Goal: Information Seeking & Learning: Learn about a topic

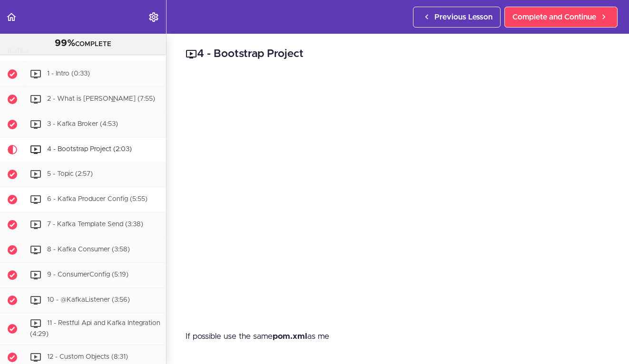
scroll to position [4519, 0]
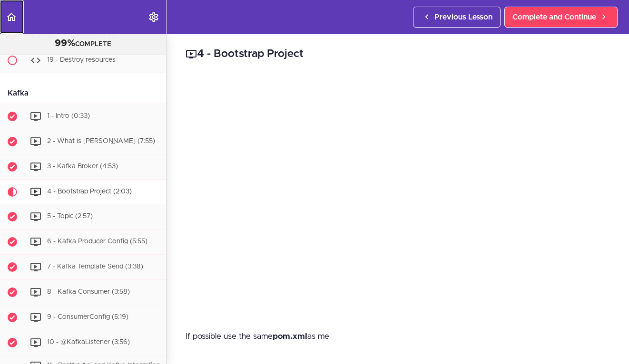
click at [12, 16] on icon "Back to course curriculum" at bounding box center [11, 16] width 11 height 11
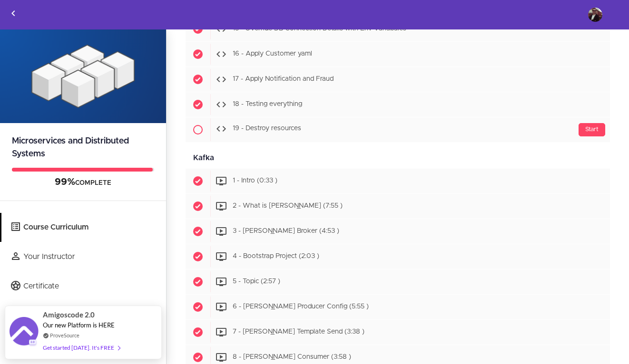
scroll to position [4135, 0]
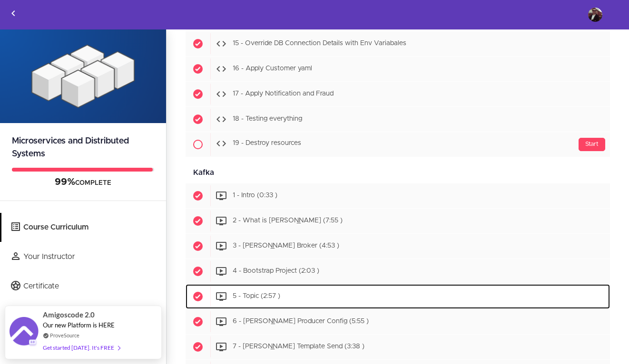
click at [255, 294] on span "5 - Topic (2:57 )" at bounding box center [257, 296] width 48 height 7
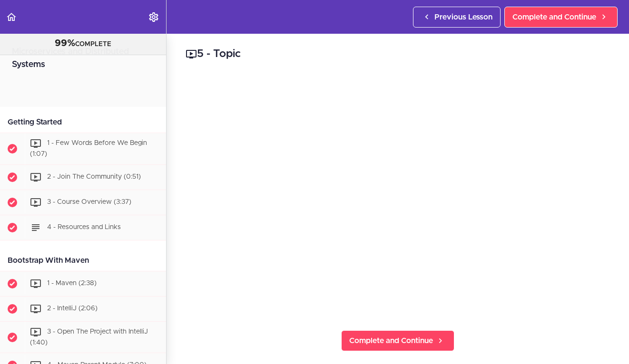
scroll to position [4645, 0]
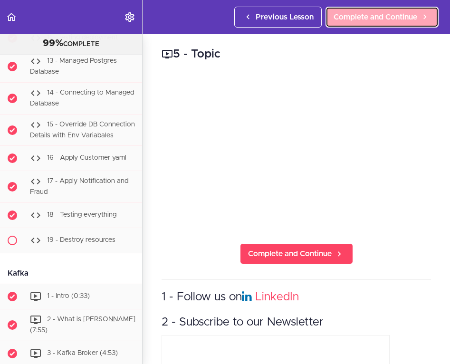
click at [396, 13] on span "Complete and Continue" at bounding box center [376, 16] width 84 height 11
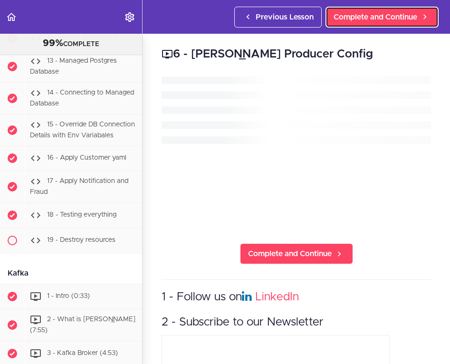
scroll to position [4944, 0]
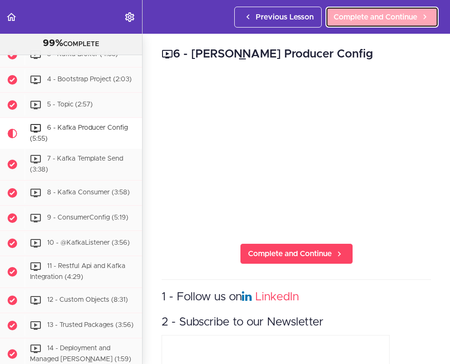
click at [382, 17] on span "Complete and Continue" at bounding box center [376, 16] width 84 height 11
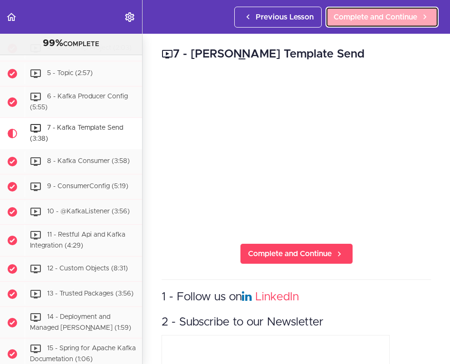
click at [371, 22] on span "Complete and Continue" at bounding box center [376, 16] width 84 height 11
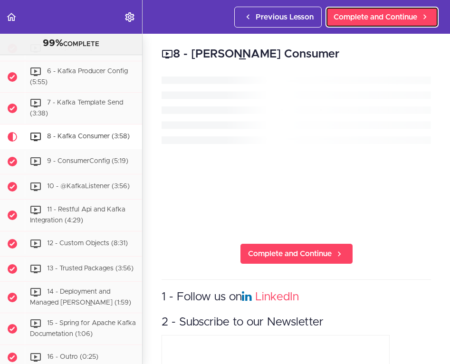
scroll to position [5007, 0]
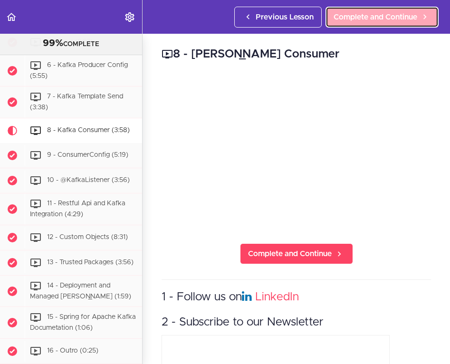
click at [344, 22] on span "Complete and Continue" at bounding box center [376, 16] width 84 height 11
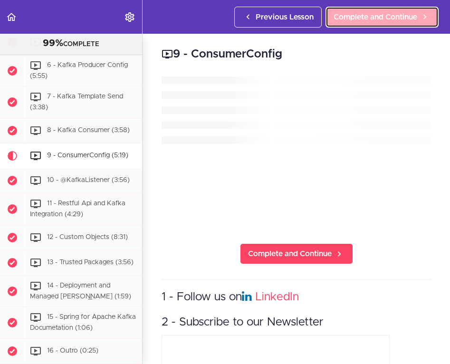
scroll to position [5032, 0]
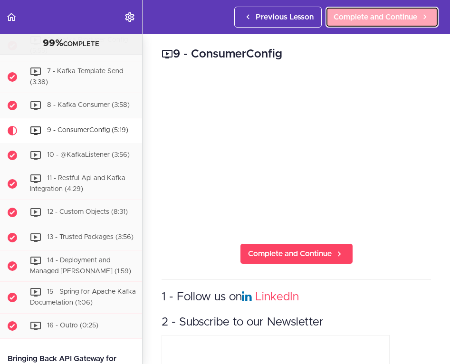
click at [374, 12] on span "Complete and Continue" at bounding box center [376, 16] width 84 height 11
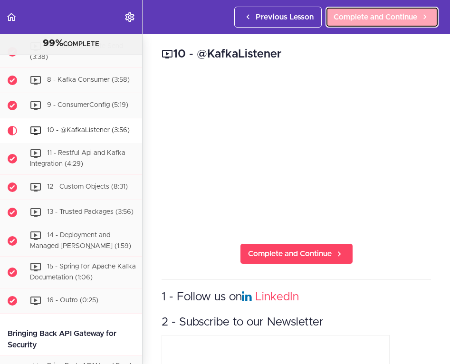
click at [339, 20] on span "Complete and Continue" at bounding box center [376, 16] width 84 height 11
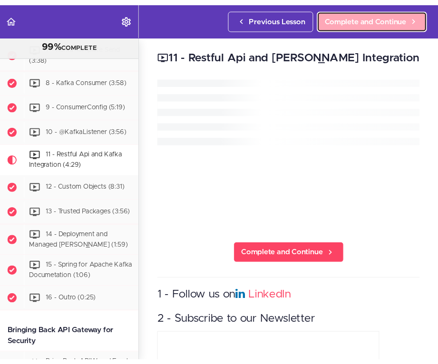
scroll to position [5082, 0]
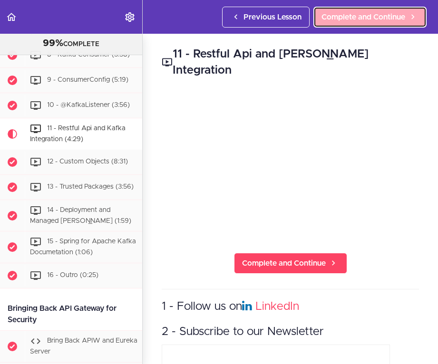
click at [362, 18] on span "Complete and Continue" at bounding box center [363, 16] width 84 height 11
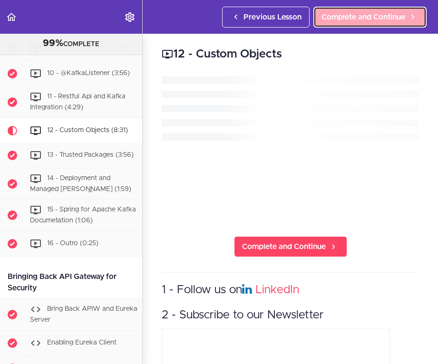
scroll to position [5114, 0]
click at [362, 14] on span "Complete and Continue" at bounding box center [363, 16] width 84 height 11
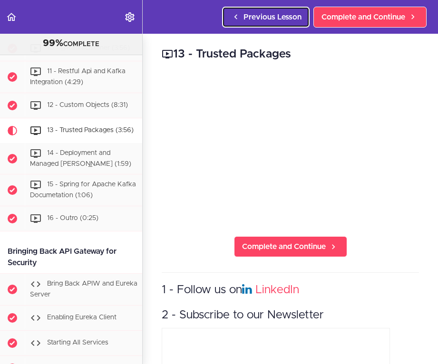
click at [280, 20] on span "Previous Lesson" at bounding box center [272, 16] width 58 height 11
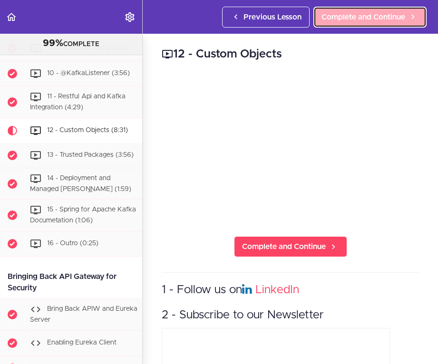
click at [362, 23] on link "Complete and Continue" at bounding box center [369, 17] width 113 height 21
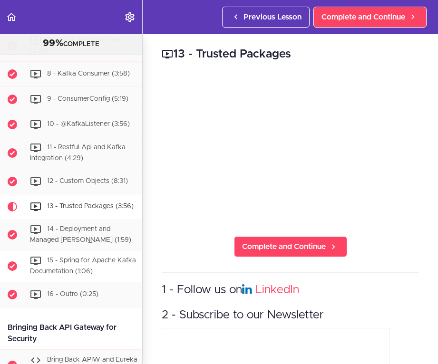
scroll to position [5065, 0]
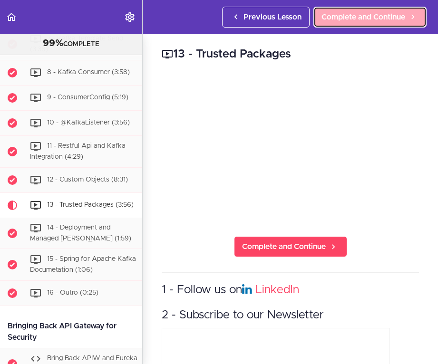
click at [353, 21] on span "Complete and Continue" at bounding box center [363, 16] width 84 height 11
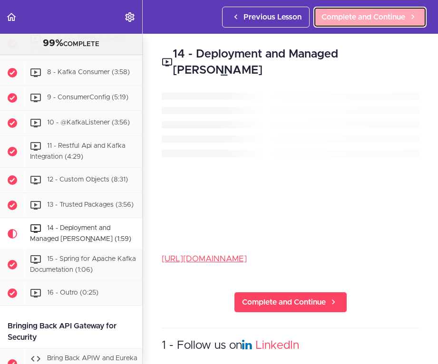
scroll to position [5165, 0]
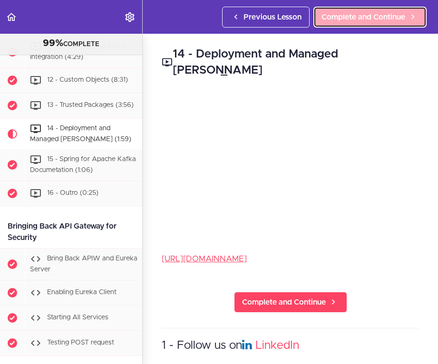
click at [370, 12] on span "Complete and Continue" at bounding box center [363, 16] width 84 height 11
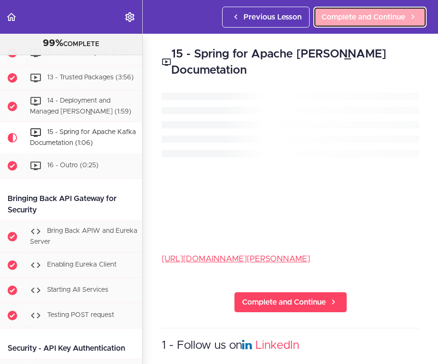
scroll to position [5196, 0]
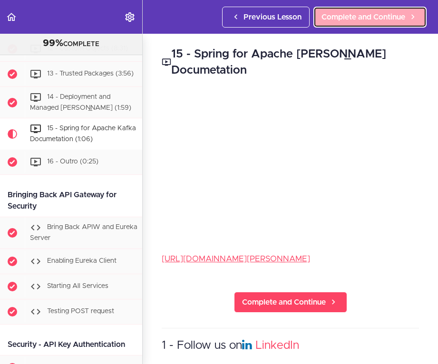
click at [354, 23] on link "Complete and Continue" at bounding box center [369, 17] width 113 height 21
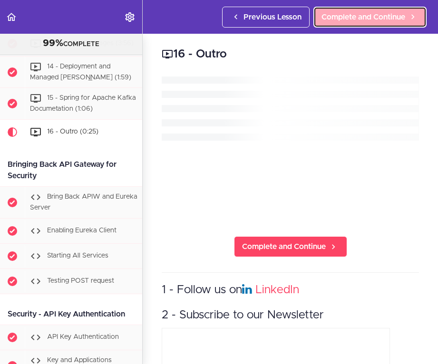
scroll to position [5228, 0]
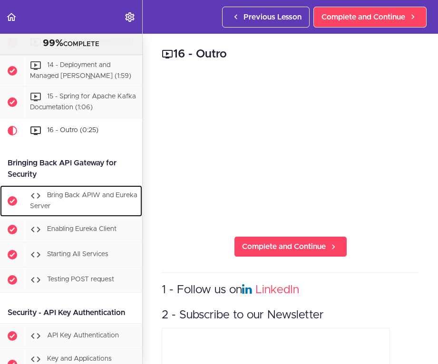
click at [78, 192] on span "Bring Back APIW and Eureka Server" at bounding box center [83, 201] width 107 height 18
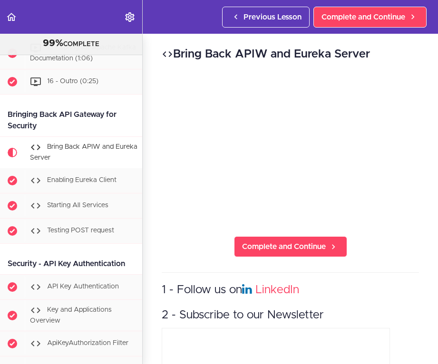
scroll to position [5255, 0]
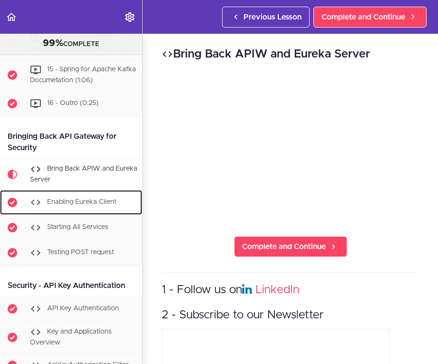
click at [93, 199] on span "Enabling Eureka Client" at bounding box center [81, 202] width 69 height 7
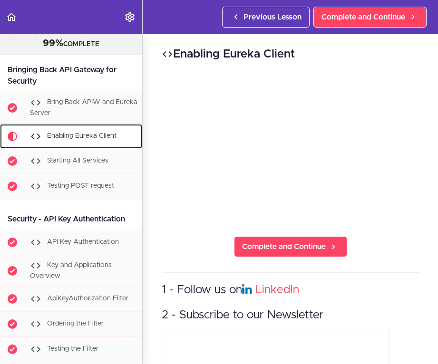
scroll to position [5327, 0]
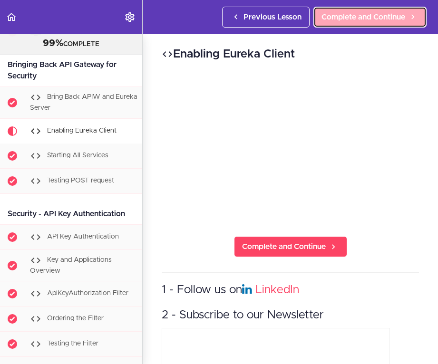
click at [363, 15] on span "Complete and Continue" at bounding box center [363, 16] width 84 height 11
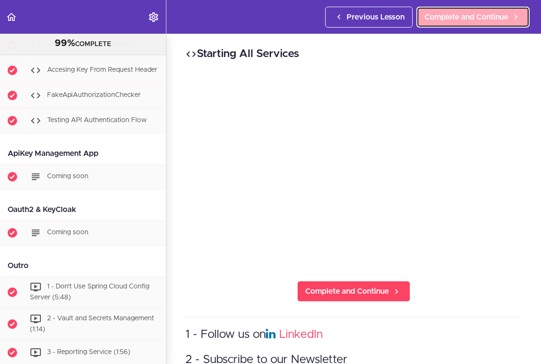
click at [448, 19] on span "Complete and Continue" at bounding box center [467, 16] width 84 height 11
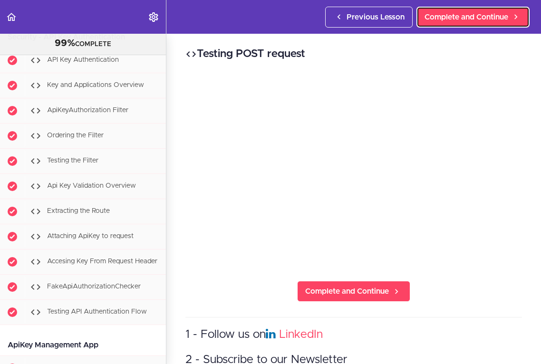
scroll to position [5061, 0]
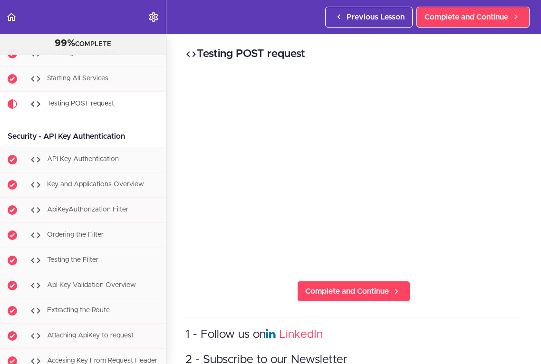
click at [451, 289] on div "Testing POST request Complete and Continue 1 - Follow us on LinkedIn 2 - Subscr…" at bounding box center [353, 199] width 375 height 330
click at [528, 119] on div "Testing POST request Complete and Continue 1 - Follow us on LinkedIn 2 - Subscr…" at bounding box center [353, 199] width 375 height 330
click at [451, 12] on span "Complete and Continue" at bounding box center [467, 16] width 84 height 11
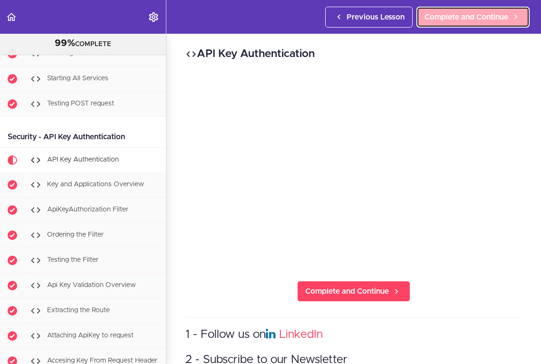
scroll to position [5117, 0]
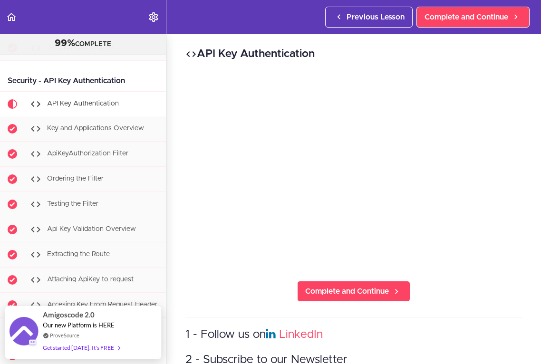
click at [462, 48] on h2 "API Key Authentication" at bounding box center [353, 54] width 337 height 16
click at [425, 56] on h2 "API Key Authentication" at bounding box center [353, 54] width 337 height 16
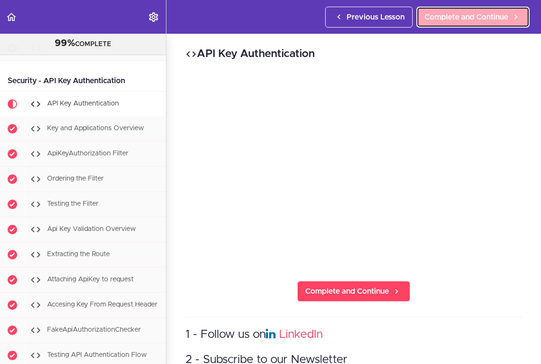
click at [446, 19] on span "Complete and Continue" at bounding box center [467, 16] width 84 height 11
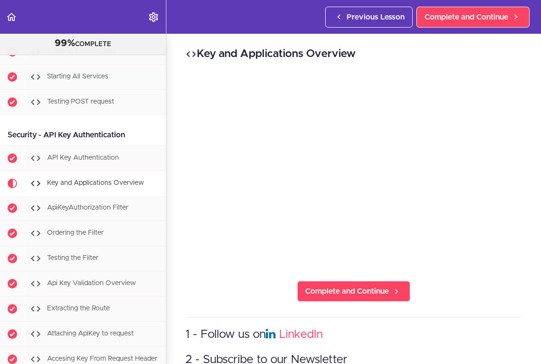
scroll to position [5060, 0]
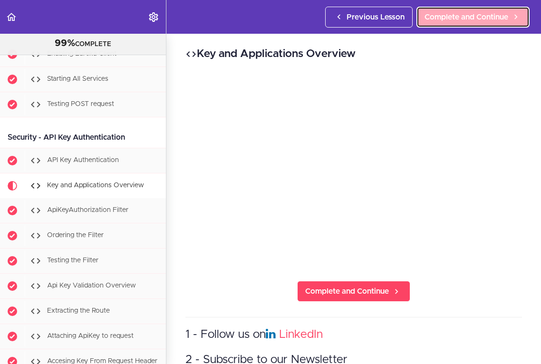
click at [443, 25] on link "Complete and Continue" at bounding box center [473, 17] width 113 height 21
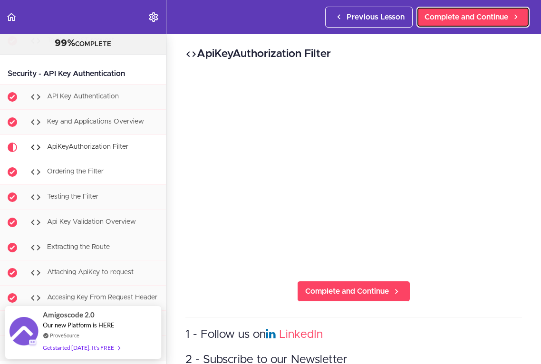
scroll to position [5121, 0]
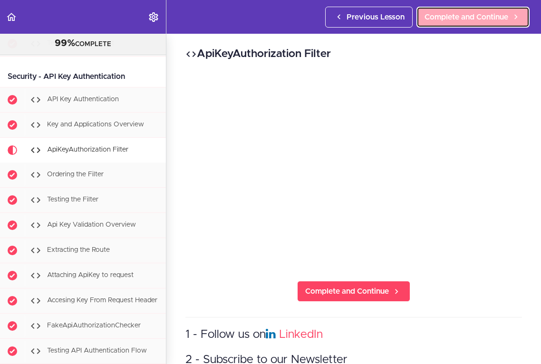
click at [428, 21] on span "Complete and Continue" at bounding box center [467, 16] width 84 height 11
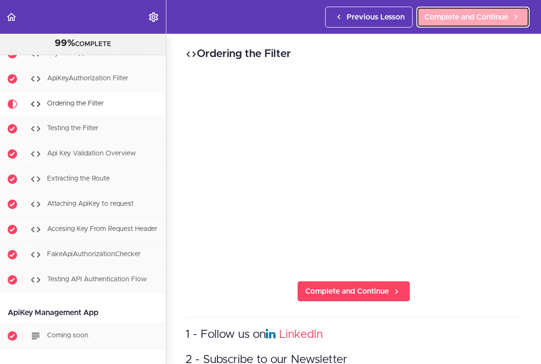
click at [464, 13] on span "Complete and Continue" at bounding box center [467, 16] width 84 height 11
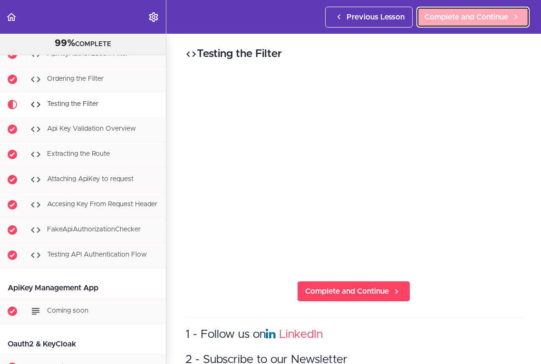
scroll to position [5218, 0]
click at [434, 23] on link "Complete and Continue" at bounding box center [473, 17] width 113 height 21
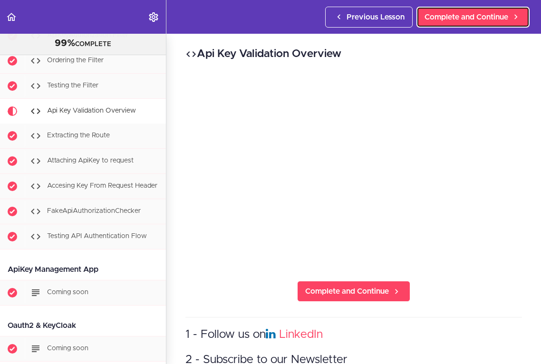
scroll to position [5243, 0]
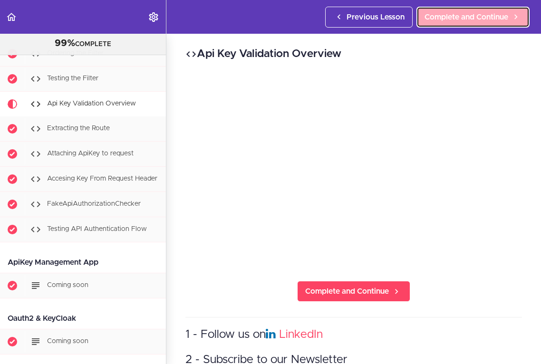
click at [447, 22] on link "Complete and Continue" at bounding box center [473, 17] width 113 height 21
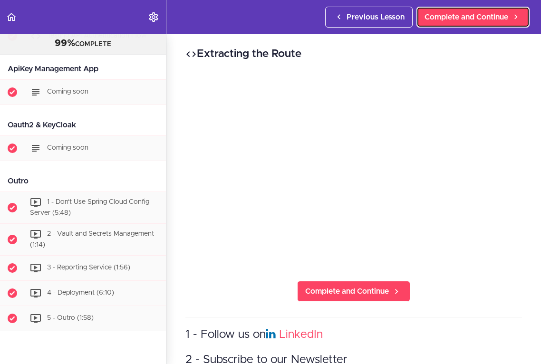
scroll to position [5452, 0]
